Goal: Register for event/course

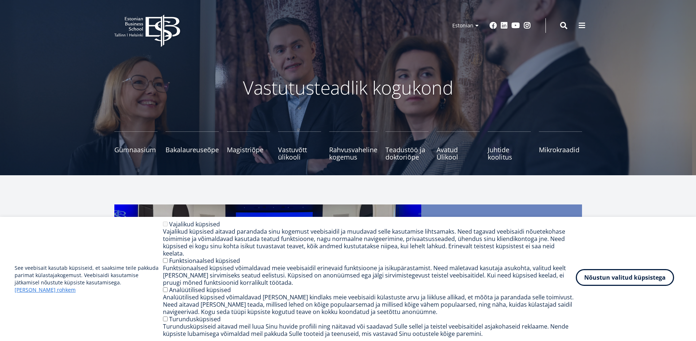
click at [624, 280] on button "Nõustun valitud küpsistega" at bounding box center [625, 277] width 98 height 17
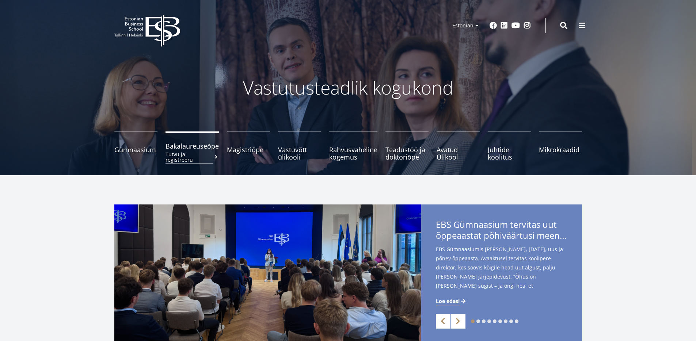
click at [195, 152] on small "Tutvu ja registreeru" at bounding box center [191, 157] width 53 height 11
click at [544, 148] on span "Mikrokraadid" at bounding box center [560, 145] width 43 height 7
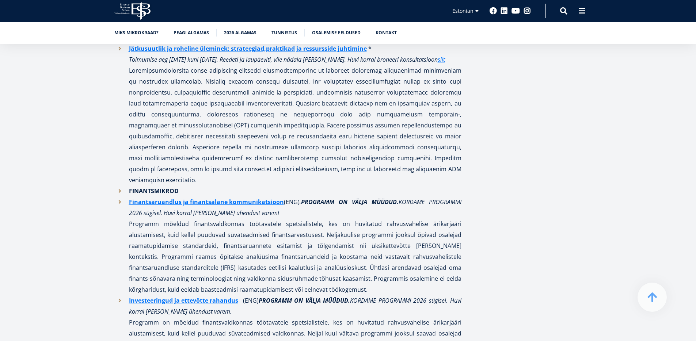
scroll to position [607, 0]
click at [118, 190] on li "FINANTSMIKROD" at bounding box center [287, 191] width 347 height 11
click at [119, 190] on li "FINANTSMIKROD" at bounding box center [287, 191] width 347 height 11
click at [141, 190] on strong "FINANTSMIKROD" at bounding box center [154, 191] width 50 height 8
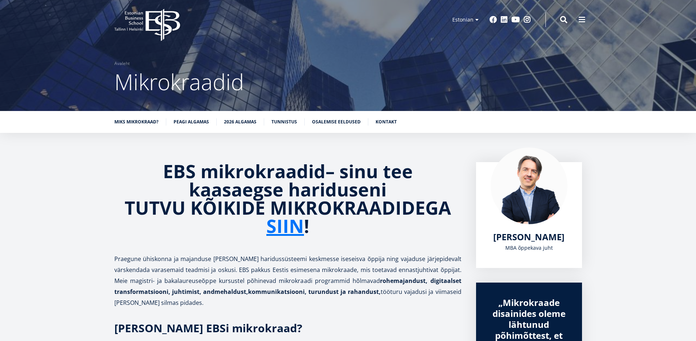
scroll to position [0, 0]
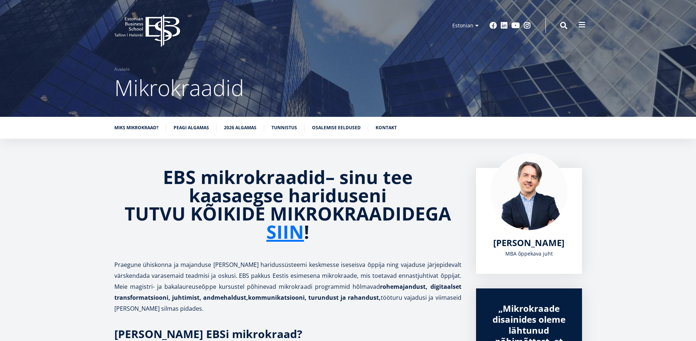
click at [582, 24] on span at bounding box center [581, 24] width 7 height 7
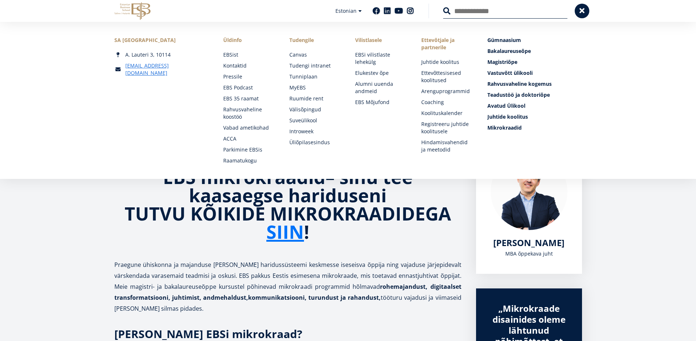
click at [588, 14] on div "EBS Logo Created with Sketch. Kasutaja konto menüü Admin Estonian Estonian Engl…" at bounding box center [348, 11] width 526 height 22
click at [580, 14] on button at bounding box center [582, 10] width 15 height 15
